Goal: Find specific page/section: Find specific page/section

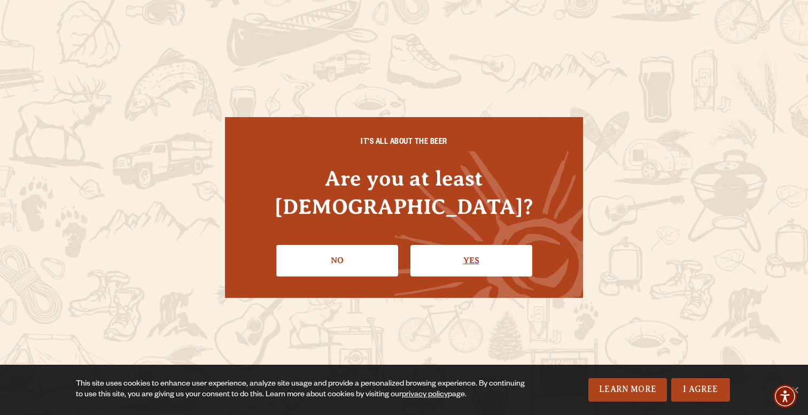
click at [454, 245] on link "Yes" at bounding box center [471, 260] width 122 height 31
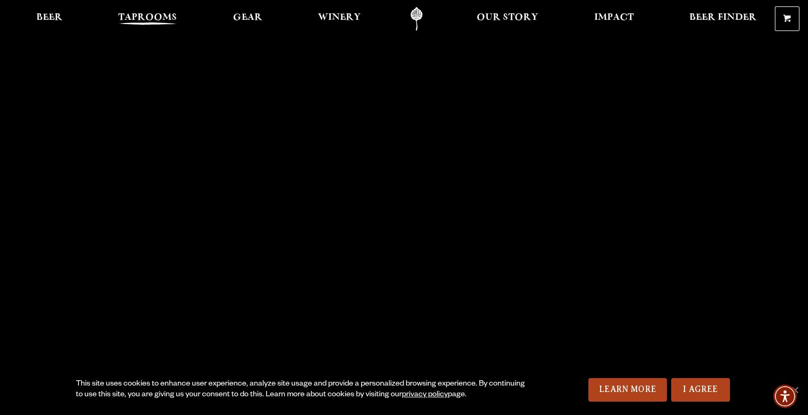
click at [131, 15] on span "Taprooms" at bounding box center [147, 17] width 59 height 9
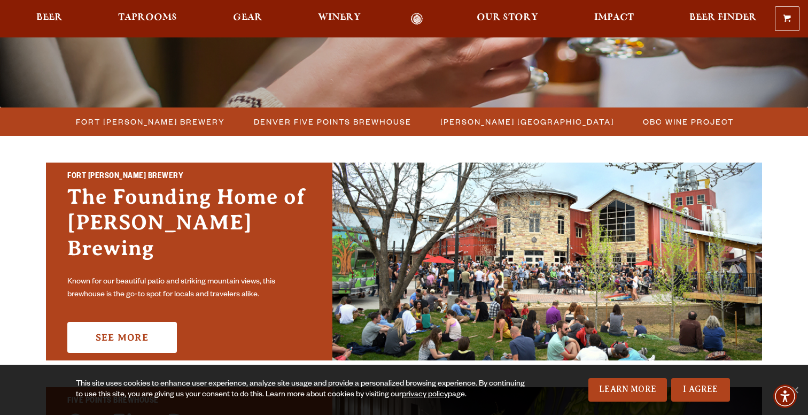
scroll to position [317, 0]
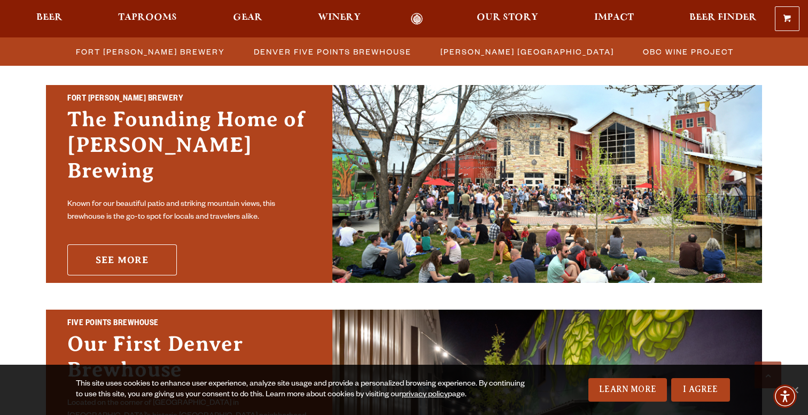
click at [145, 244] on link "See More" at bounding box center [122, 259] width 110 height 31
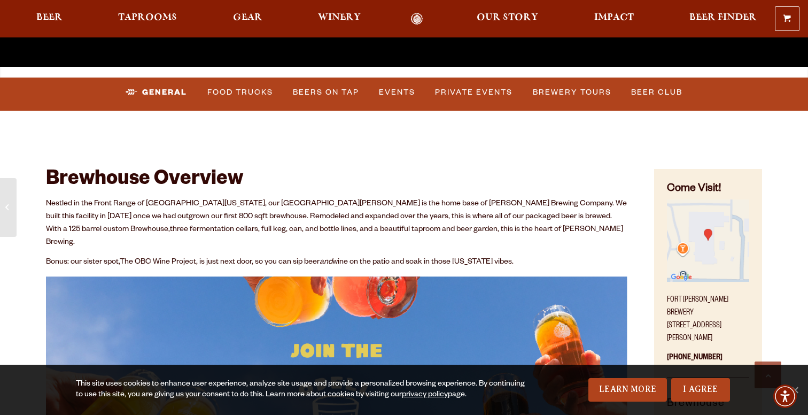
scroll to position [390, 0]
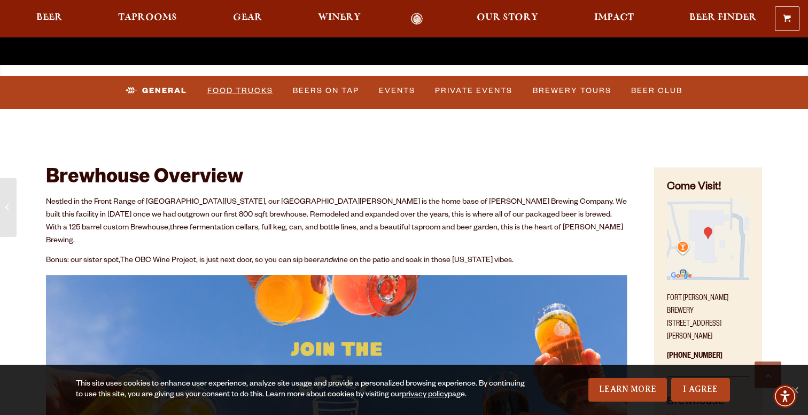
click at [259, 87] on link "Food Trucks" at bounding box center [240, 91] width 74 height 25
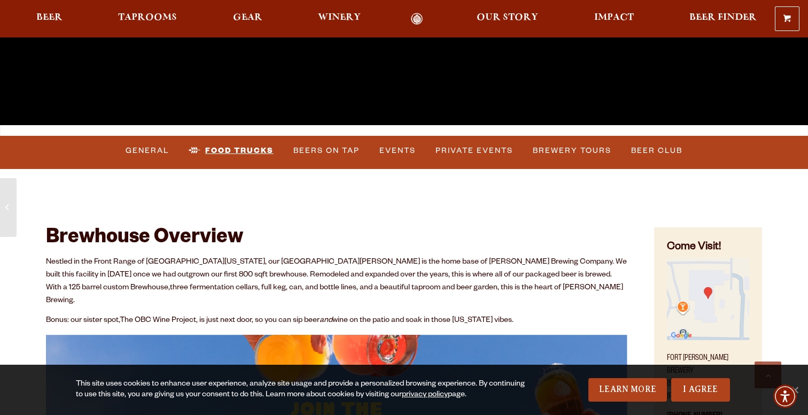
scroll to position [334, 0]
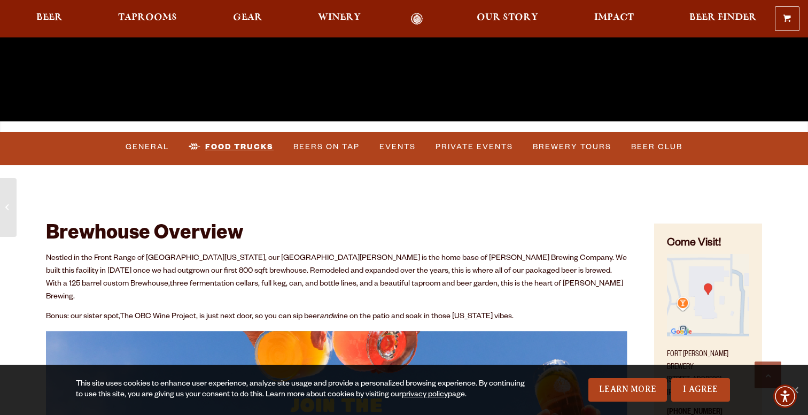
click at [246, 148] on link "Food Trucks" at bounding box center [231, 147] width 94 height 25
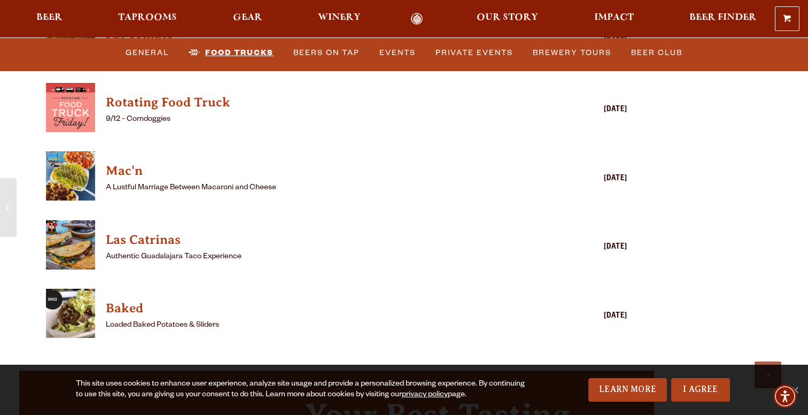
scroll to position [2950, 0]
